Goal: Navigation & Orientation: Find specific page/section

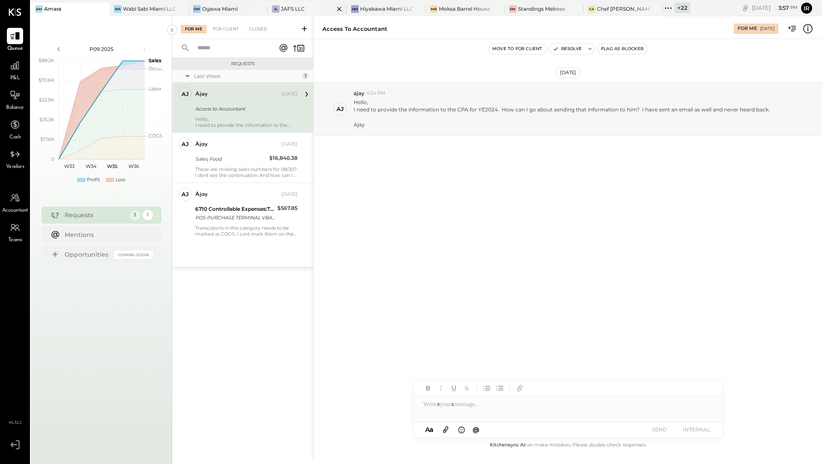
click at [301, 7] on div "JAFS LLC" at bounding box center [293, 8] width 24 height 7
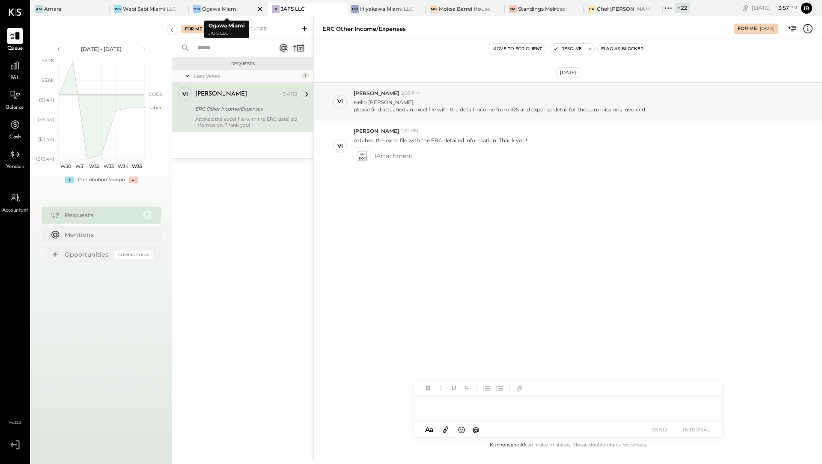
click at [230, 8] on div "Ogawa Miami" at bounding box center [220, 8] width 36 height 7
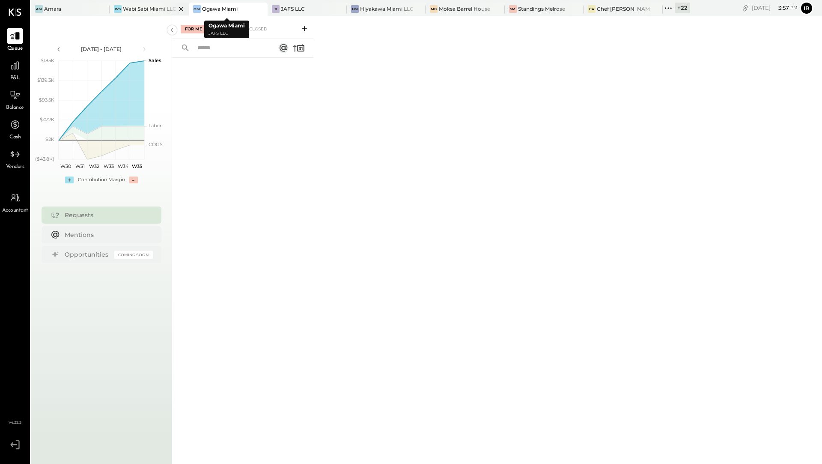
click at [159, 5] on div at bounding box center [174, 9] width 30 height 12
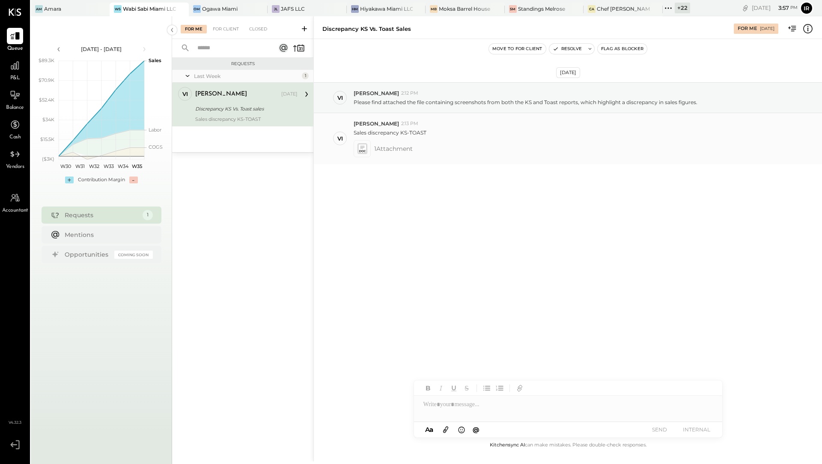
click at [362, 147] on icon at bounding box center [362, 148] width 9 height 10
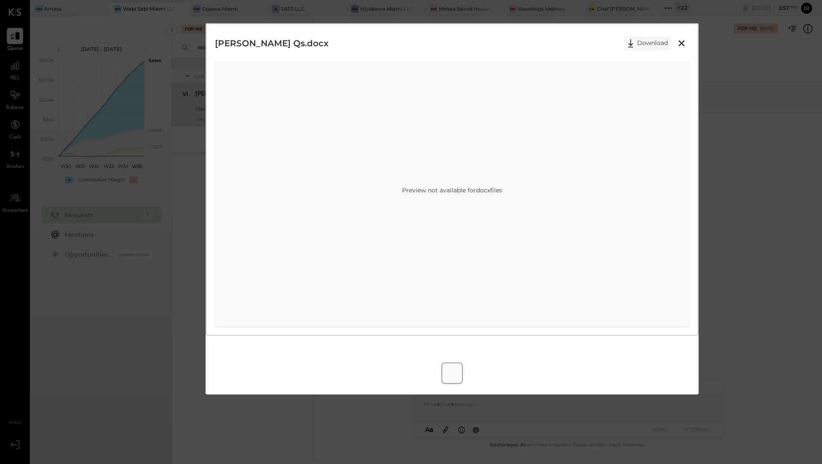
click at [631, 44] on icon at bounding box center [631, 43] width 13 height 13
click at [683, 40] on icon at bounding box center [682, 43] width 10 height 10
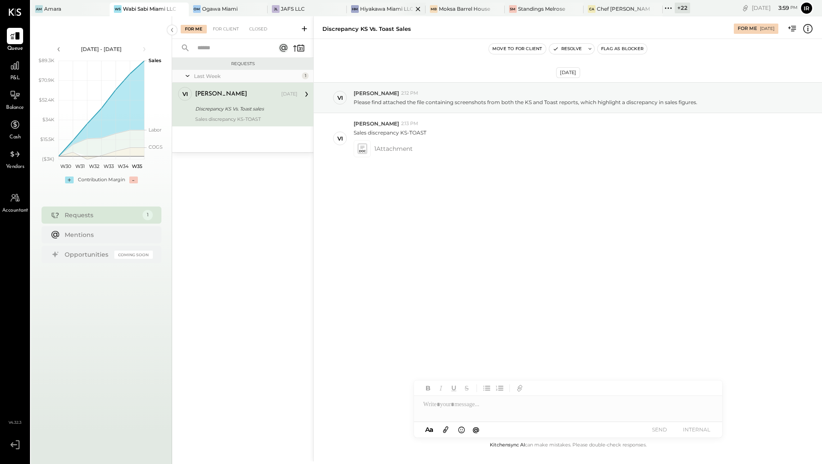
click at [389, 5] on div "Hiyakawa Miami LLC" at bounding box center [386, 8] width 53 height 7
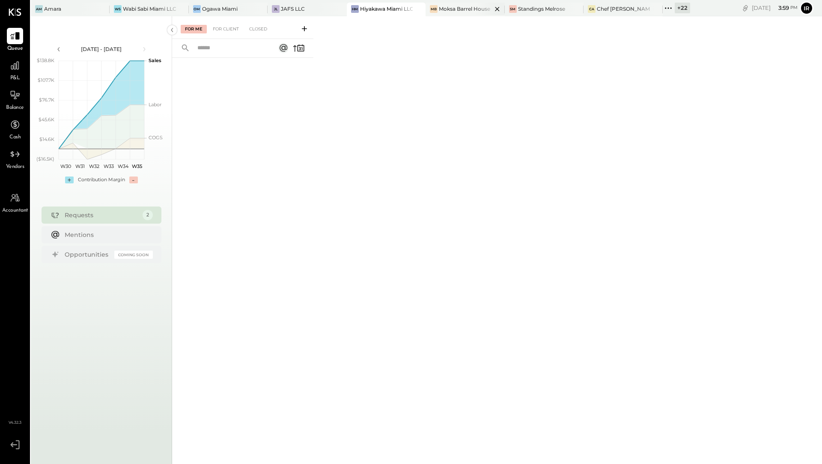
click at [463, 8] on div "Moksa Barrel House" at bounding box center [464, 8] width 51 height 7
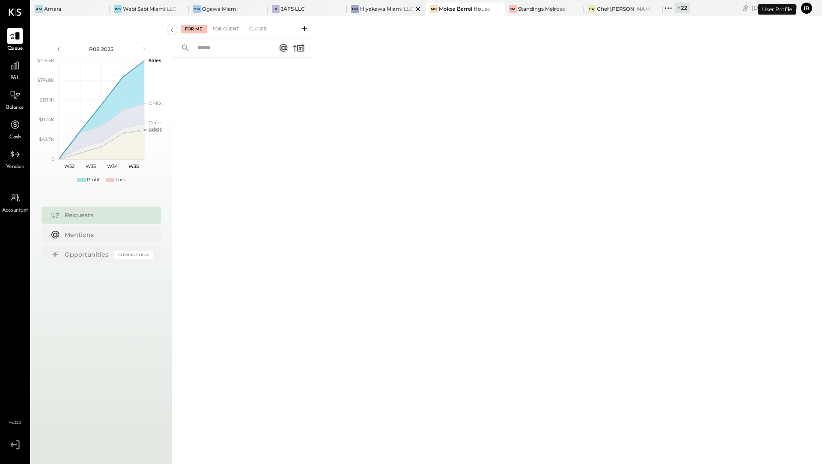
click at [368, 11] on div "Hiyakawa Miami LLC" at bounding box center [386, 8] width 53 height 7
